Goal: Task Accomplishment & Management: Manage account settings

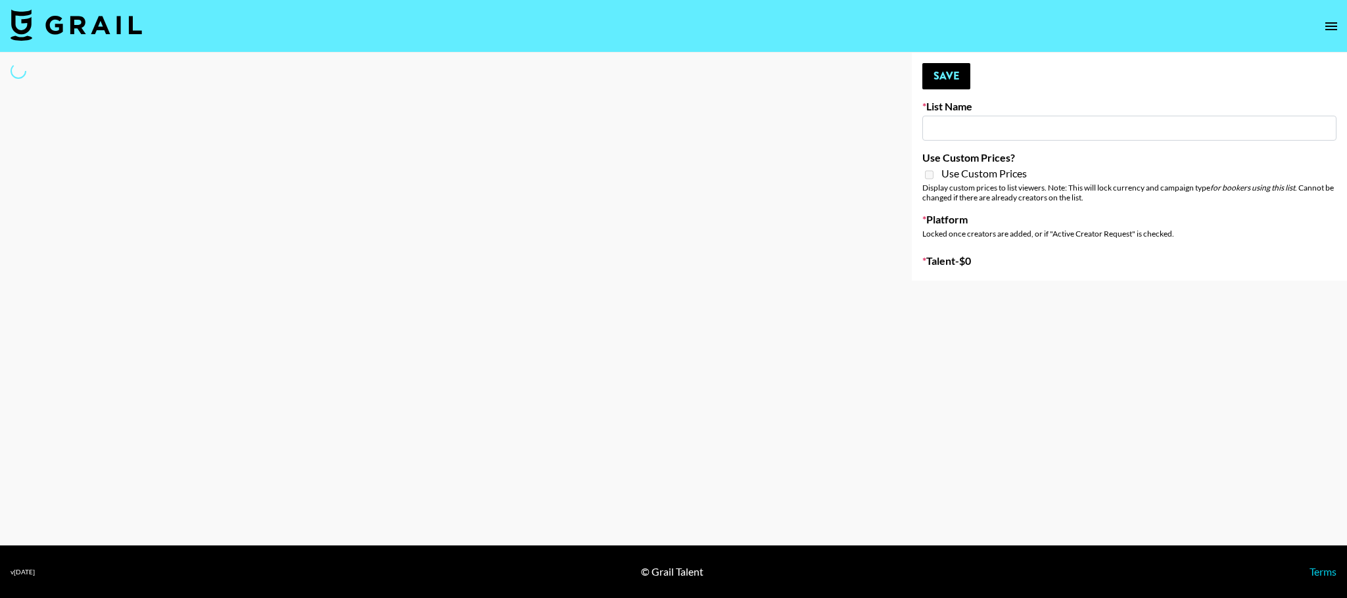
type input "IRL LA & NYC Activations - Diamond Cafe"
select select "Song"
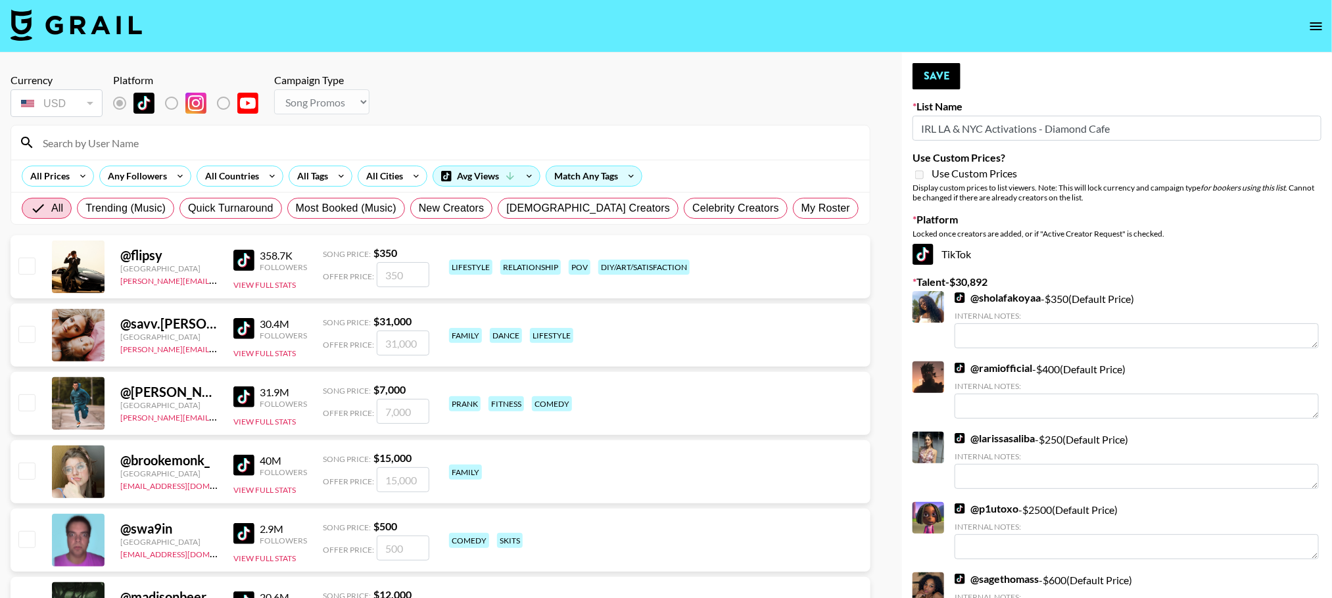
click at [192, 151] on input at bounding box center [448, 142] width 827 height 21
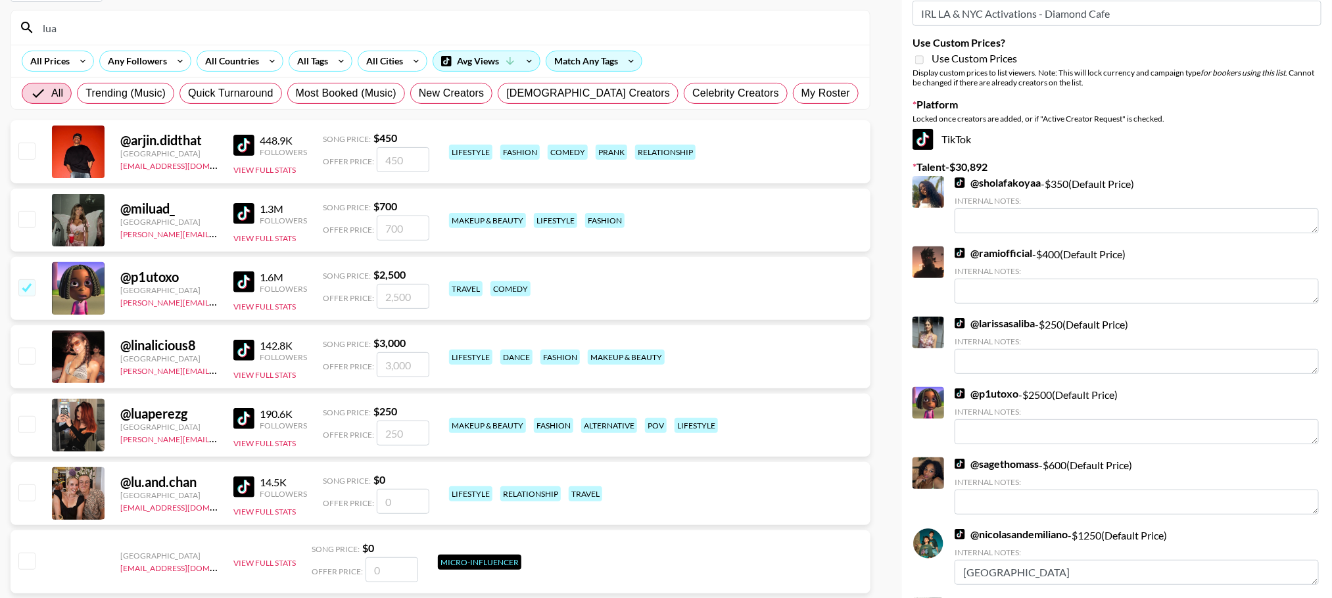
scroll to position [116, 0]
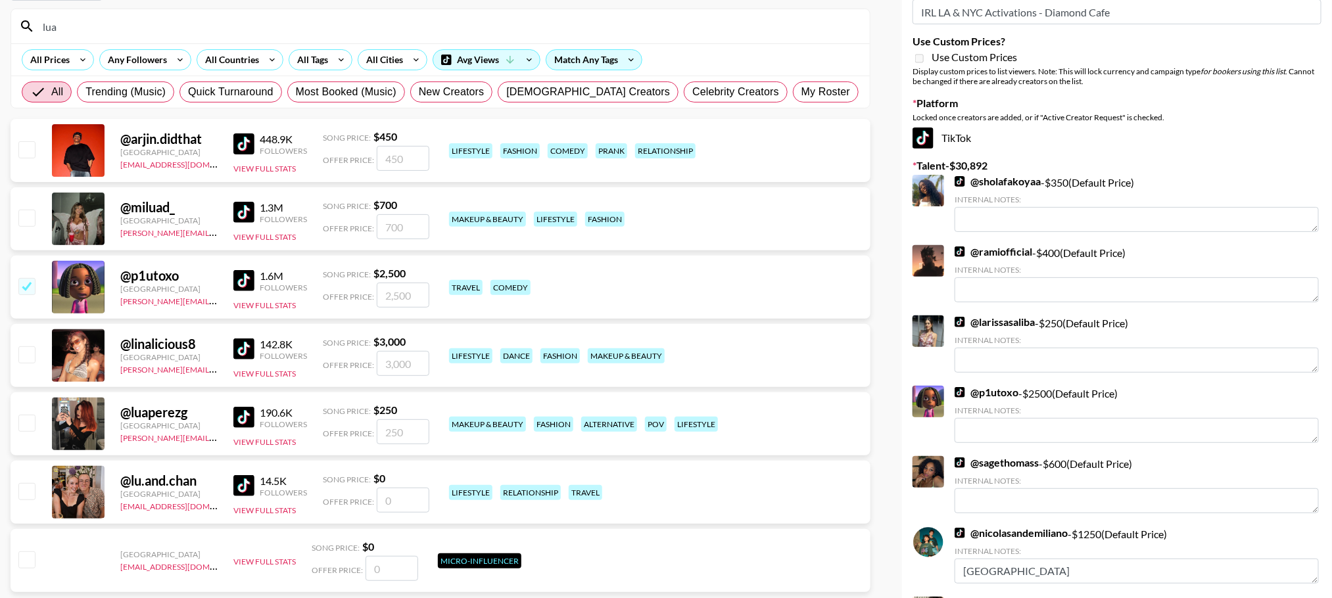
type input "lua"
click at [34, 412] on div "@ luaperezg United States [PERSON_NAME][EMAIL_ADDRESS][PERSON_NAME][DOMAIN_NAME…" at bounding box center [441, 423] width 860 height 63
click at [30, 425] on input "checkbox" at bounding box center [26, 423] width 16 height 16
checkbox input "true"
type input "250"
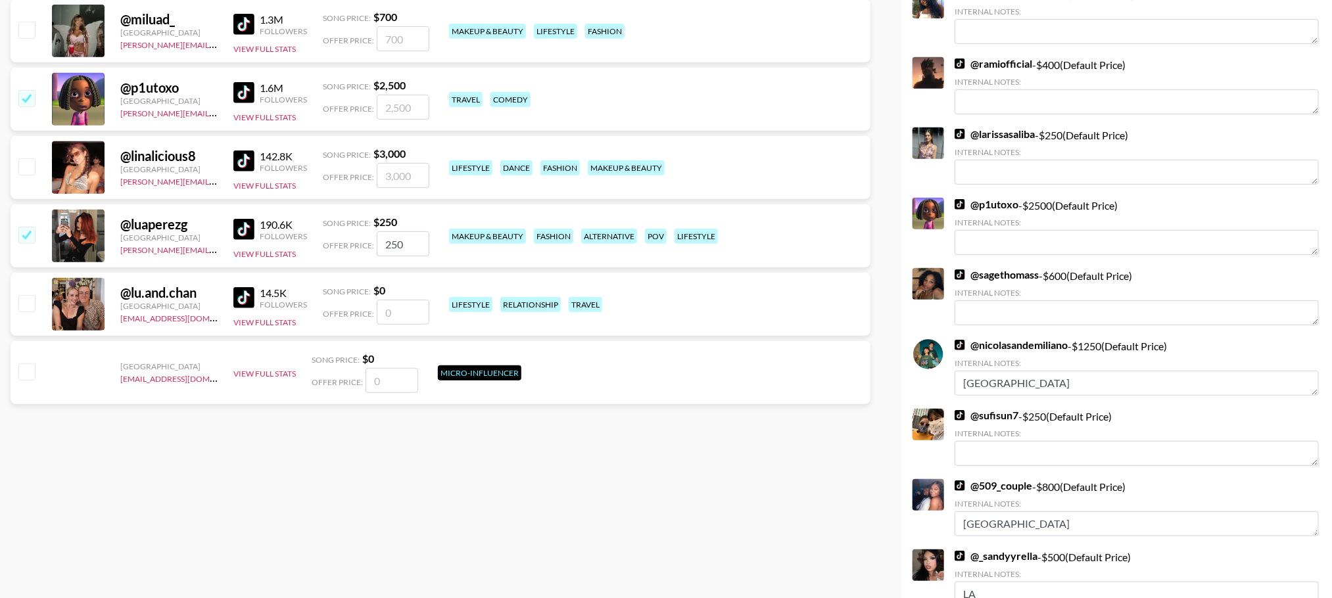
scroll to position [0, 0]
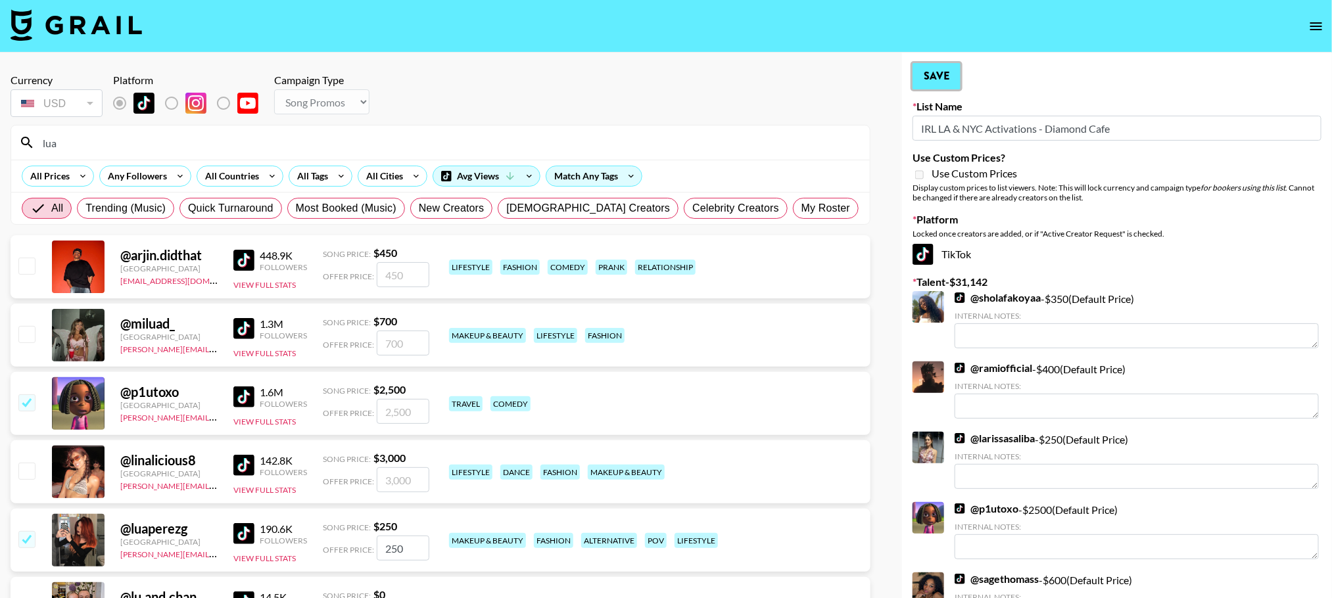
click at [931, 75] on button "Save" at bounding box center [936, 76] width 48 height 26
